Goal: Book appointment/travel/reservation

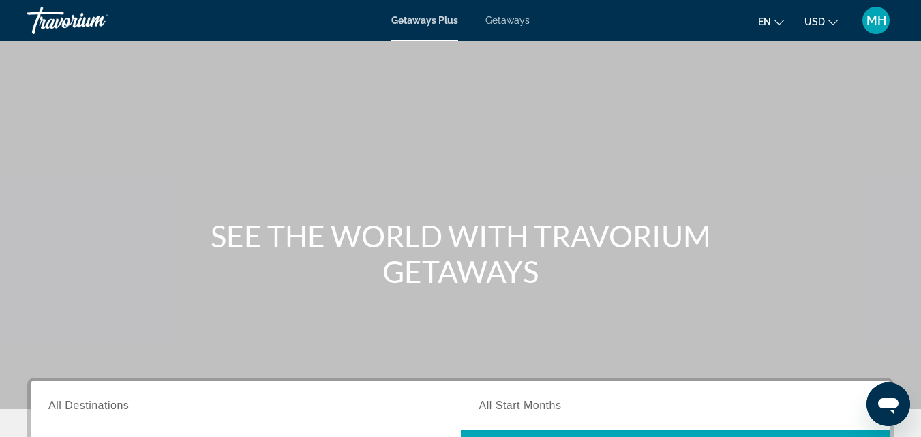
scroll to position [204, 0]
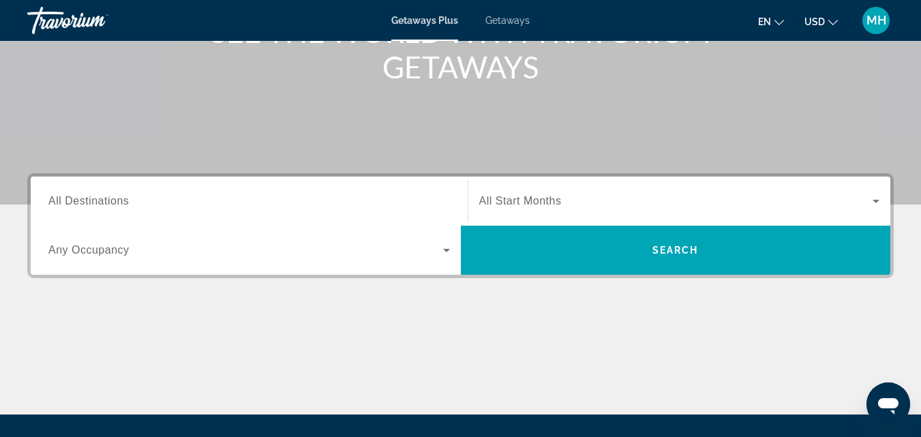
click at [99, 202] on span "All Destinations" at bounding box center [88, 201] width 80 height 12
click at [99, 202] on input "Destination All Destinations" at bounding box center [248, 202] width 401 height 16
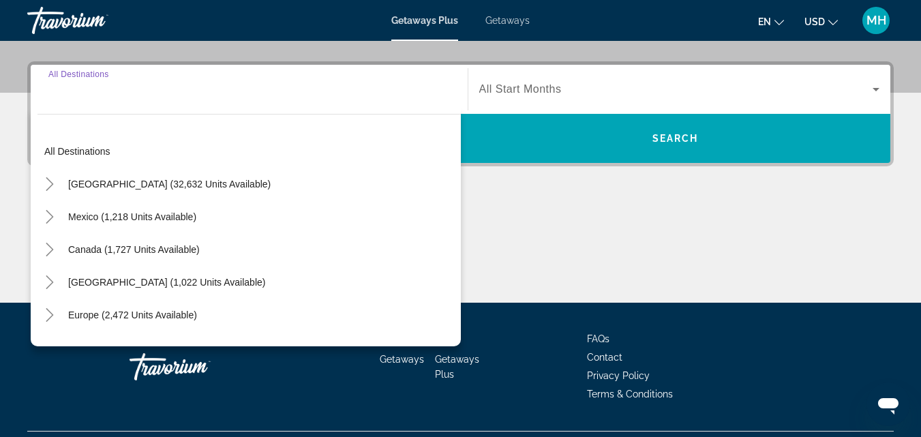
scroll to position [333, 0]
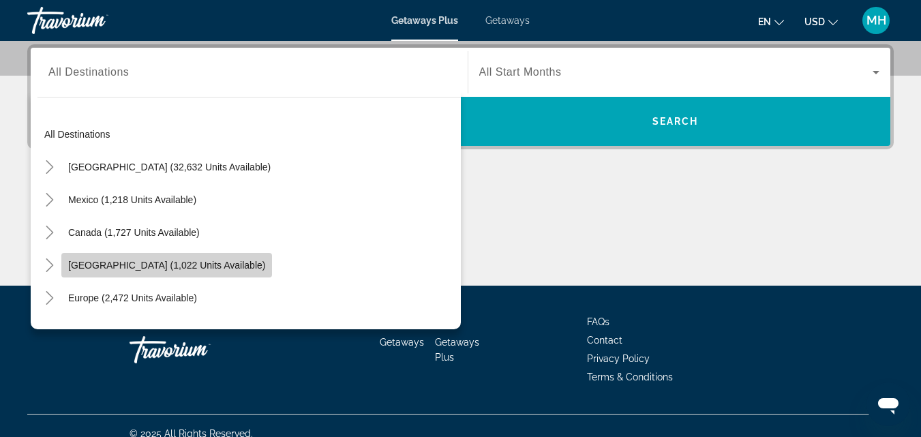
click at [142, 271] on span "Search widget" at bounding box center [166, 265] width 211 height 33
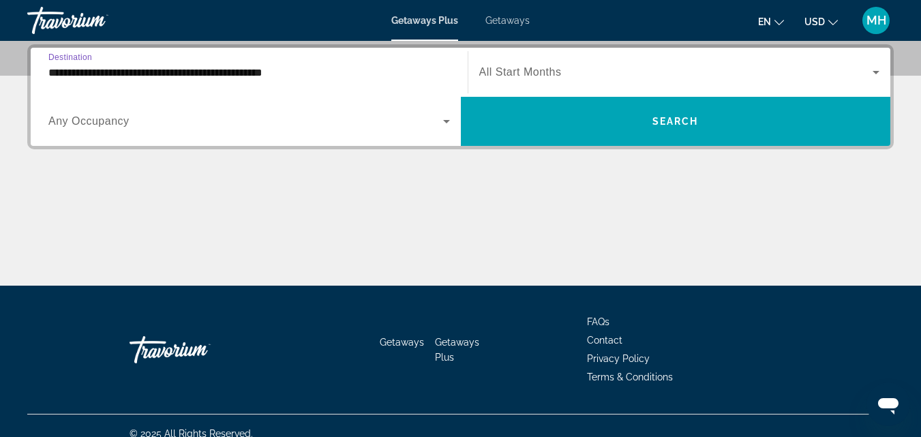
click at [76, 68] on input "**********" at bounding box center [248, 73] width 401 height 16
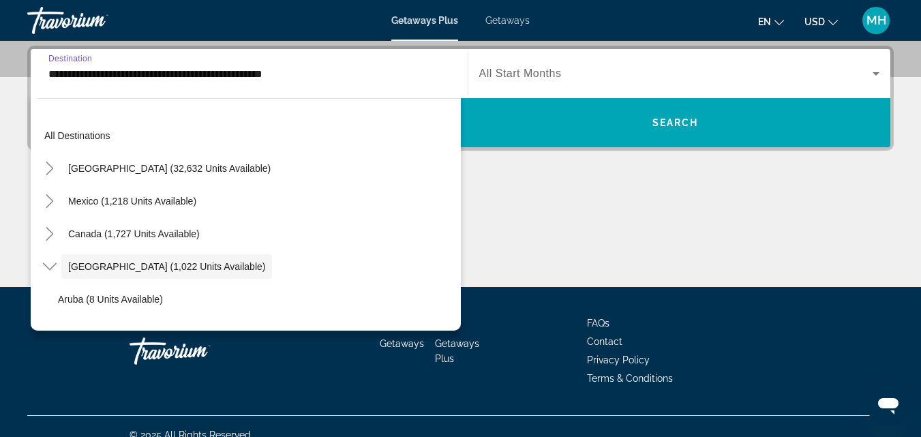
scroll to position [48, 0]
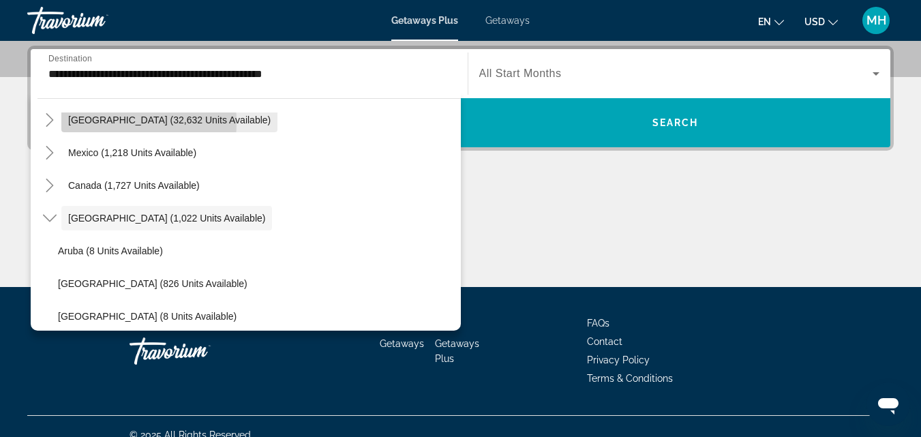
click at [87, 122] on span "[GEOGRAPHIC_DATA] (32,632 units available)" at bounding box center [169, 119] width 202 height 11
type input "**********"
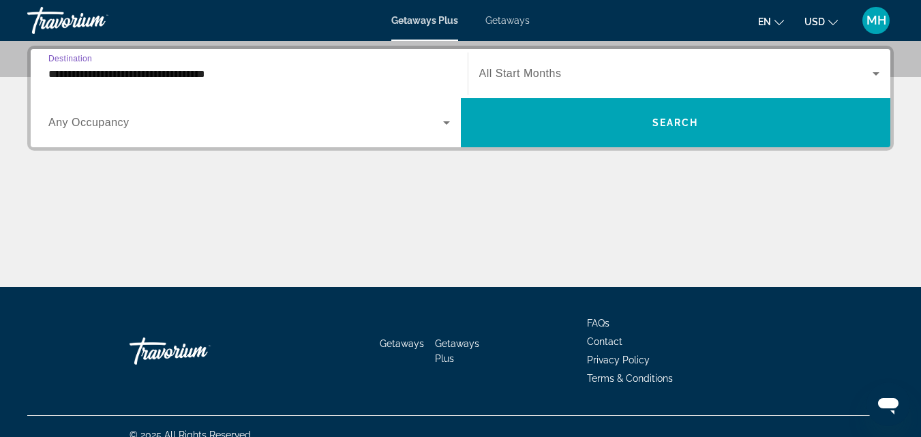
scroll to position [333, 0]
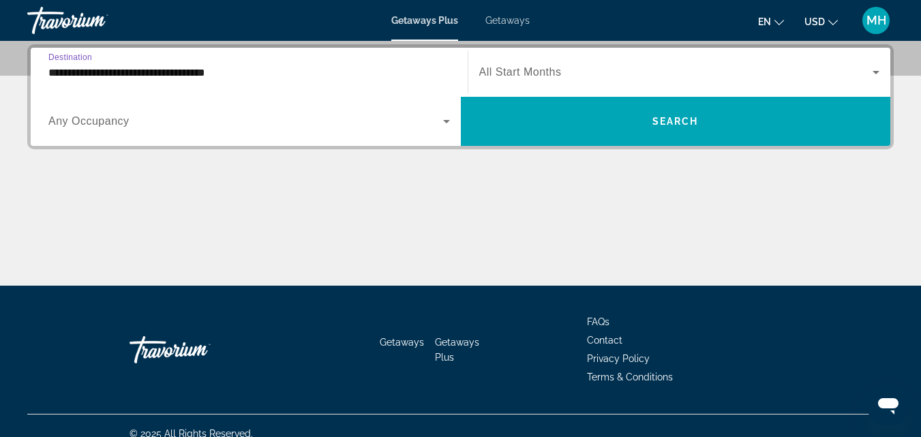
click at [449, 120] on icon "Search widget" at bounding box center [446, 121] width 7 height 3
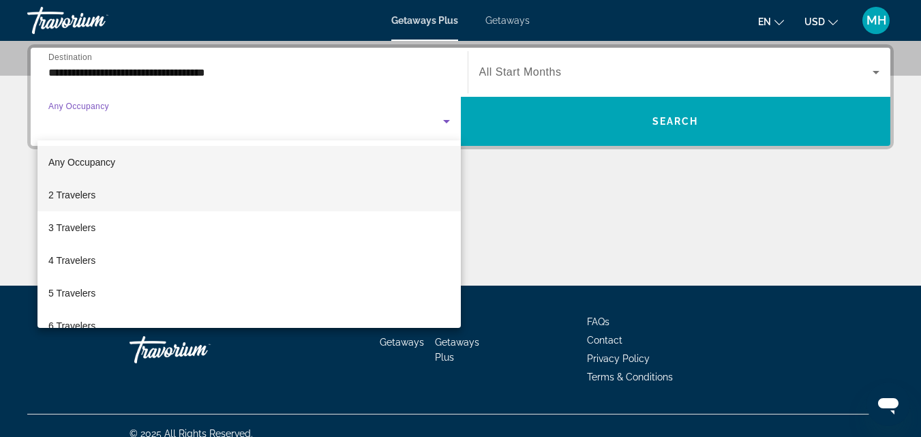
click at [110, 189] on mat-option "2 Travelers" at bounding box center [248, 195] width 423 height 33
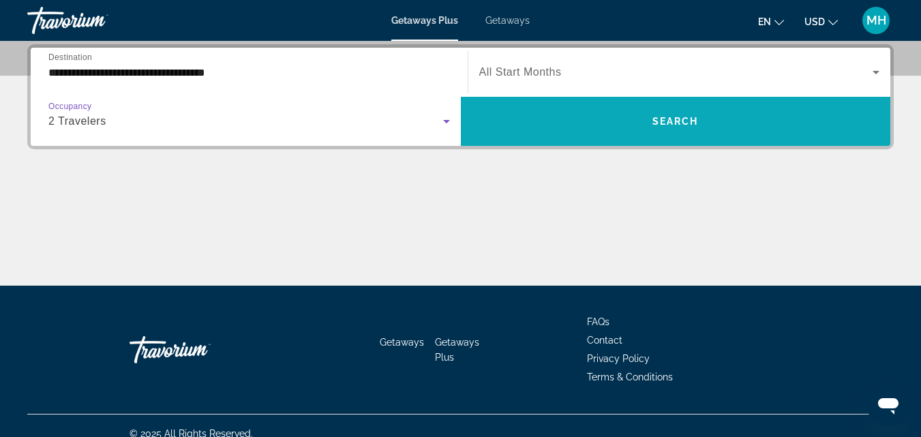
click at [653, 119] on span "Search" at bounding box center [675, 121] width 46 height 11
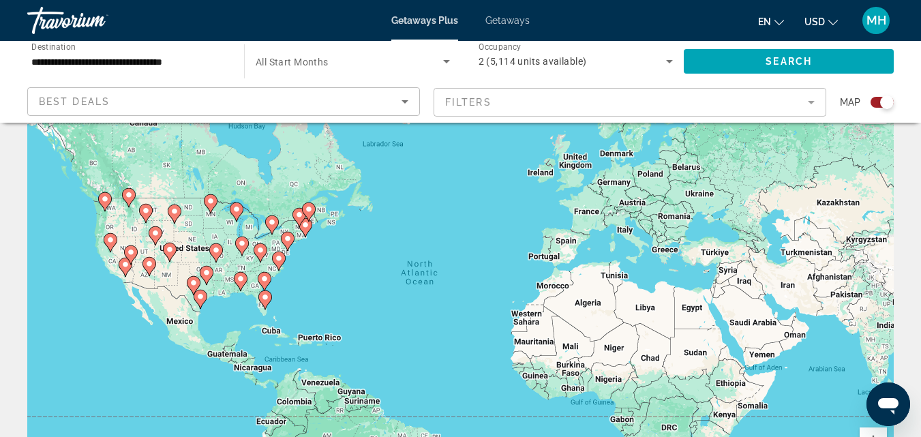
scroll to position [68, 0]
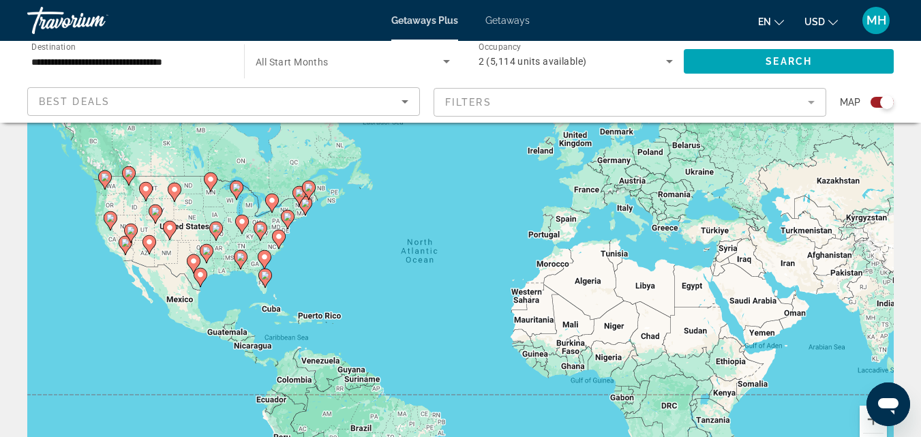
click at [314, 320] on div "To activate drag with keyboard, press Alt + Enter. Once in keyboard drag state,…" at bounding box center [460, 272] width 866 height 409
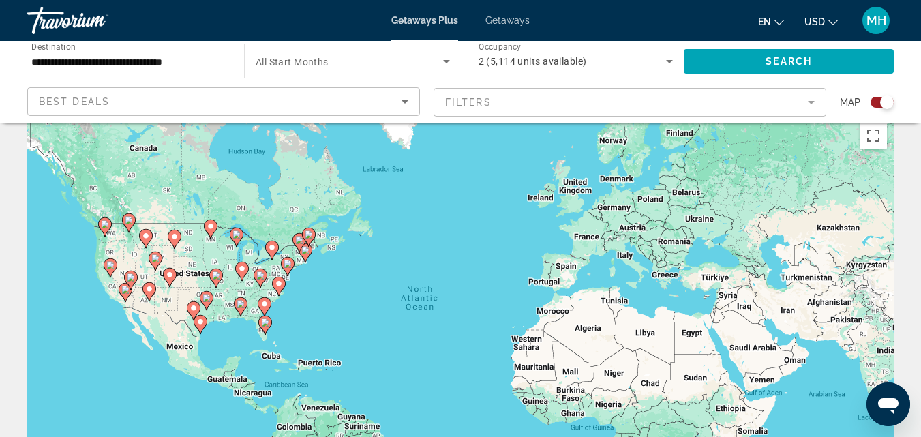
scroll to position [0, 0]
